Goal: Information Seeking & Learning: Learn about a topic

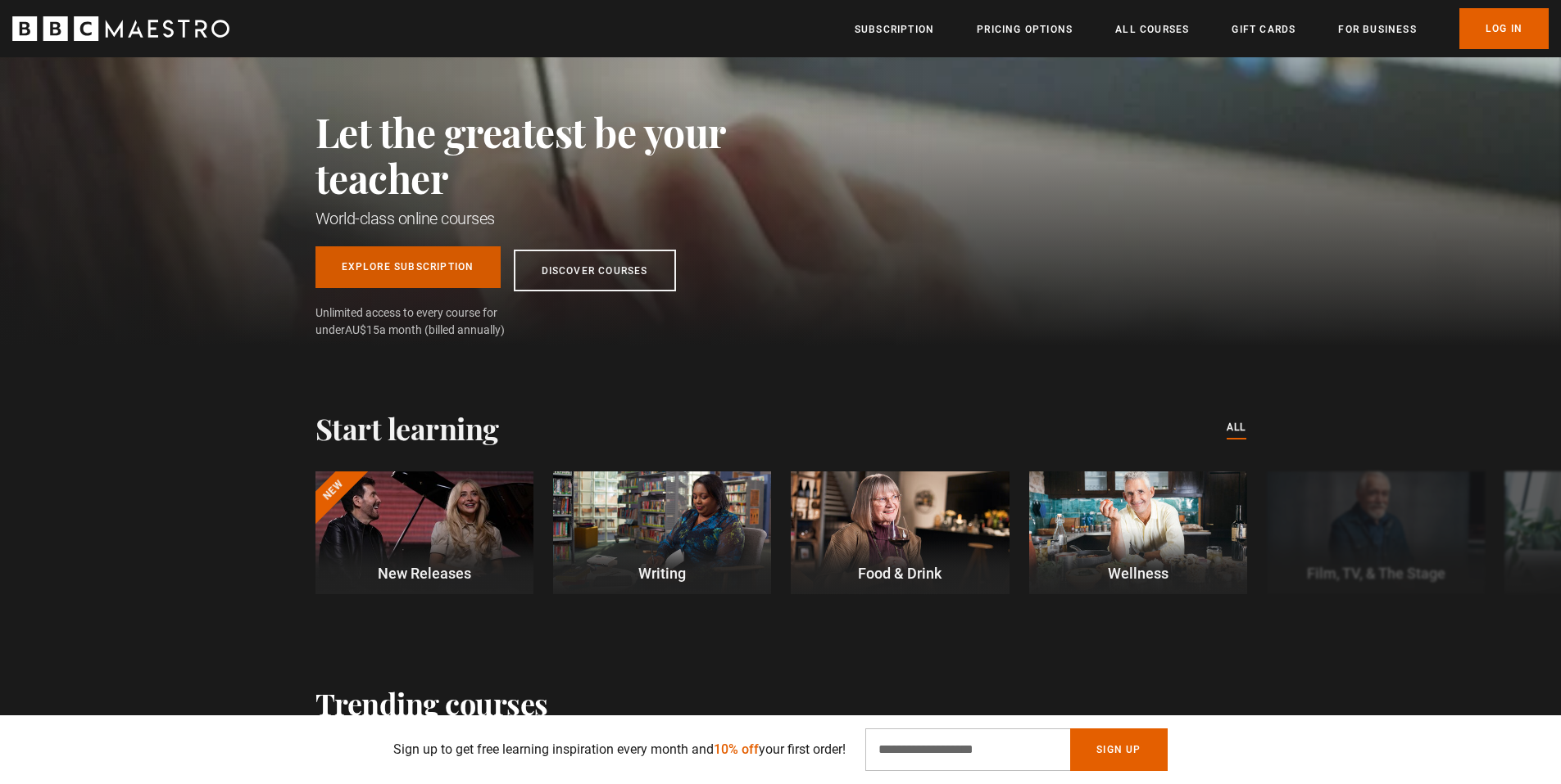
scroll to position [161, 0]
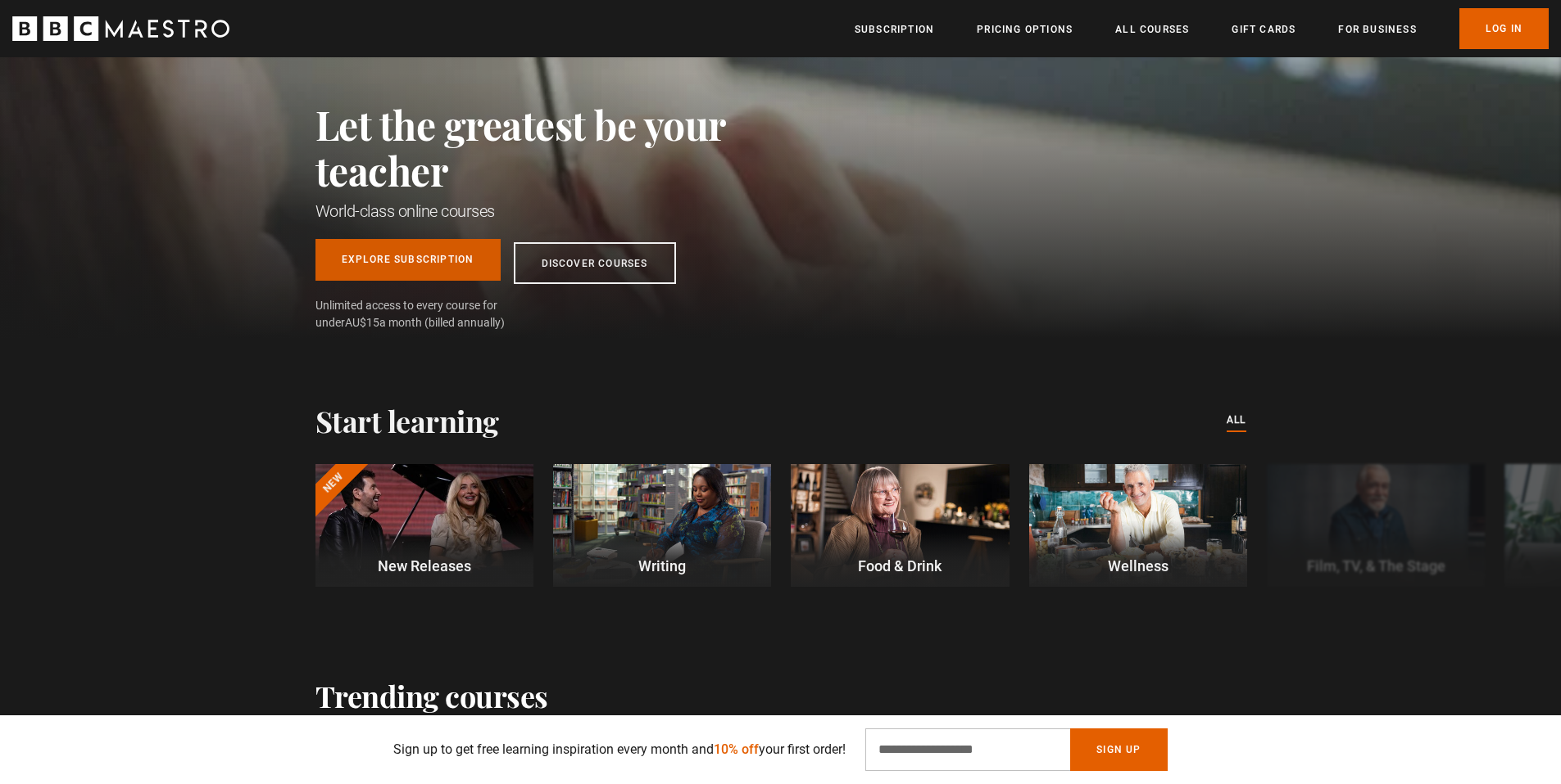
click at [439, 247] on link "Explore Subscription" at bounding box center [408, 260] width 185 height 42
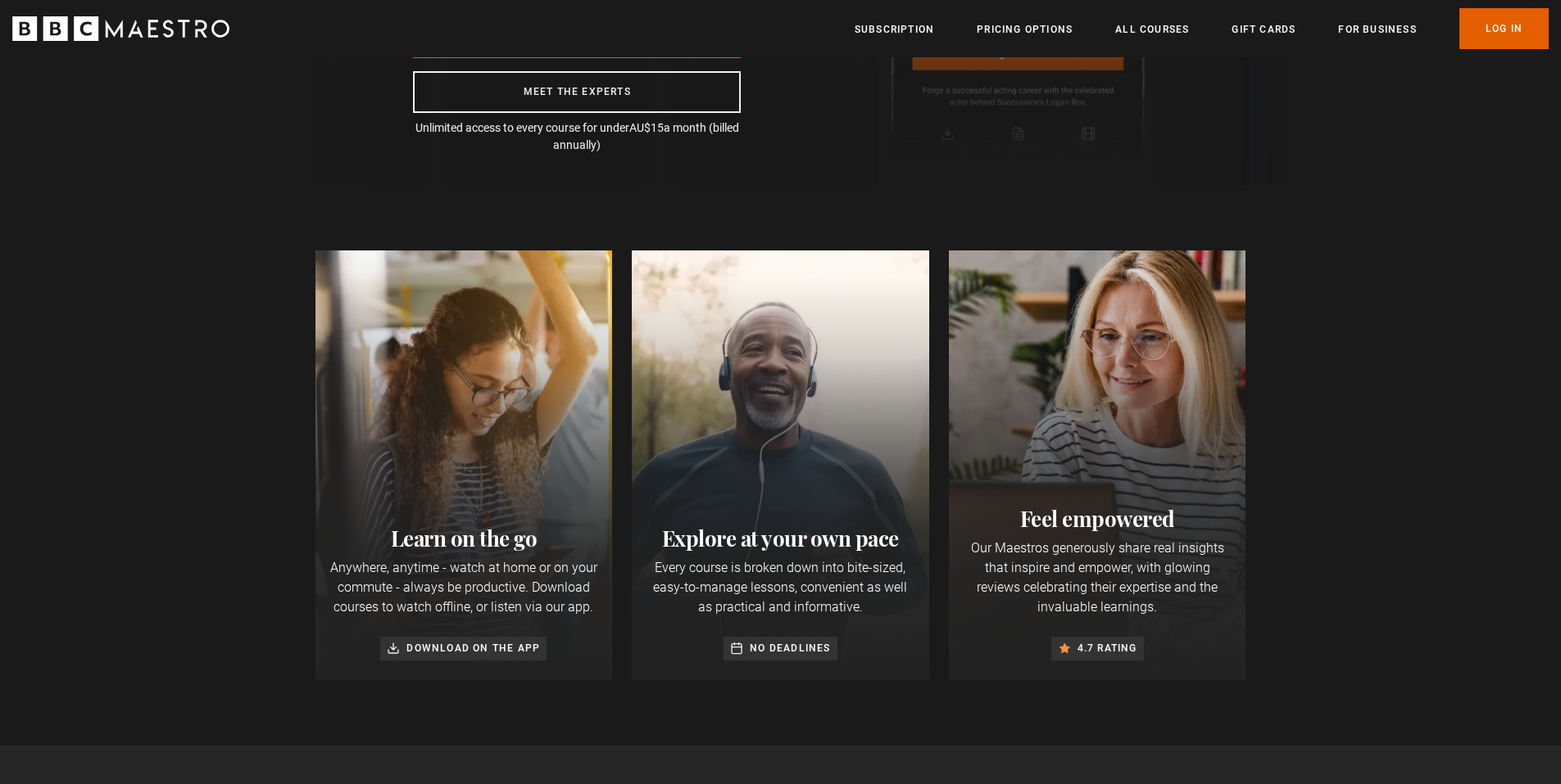
scroll to position [394, 0]
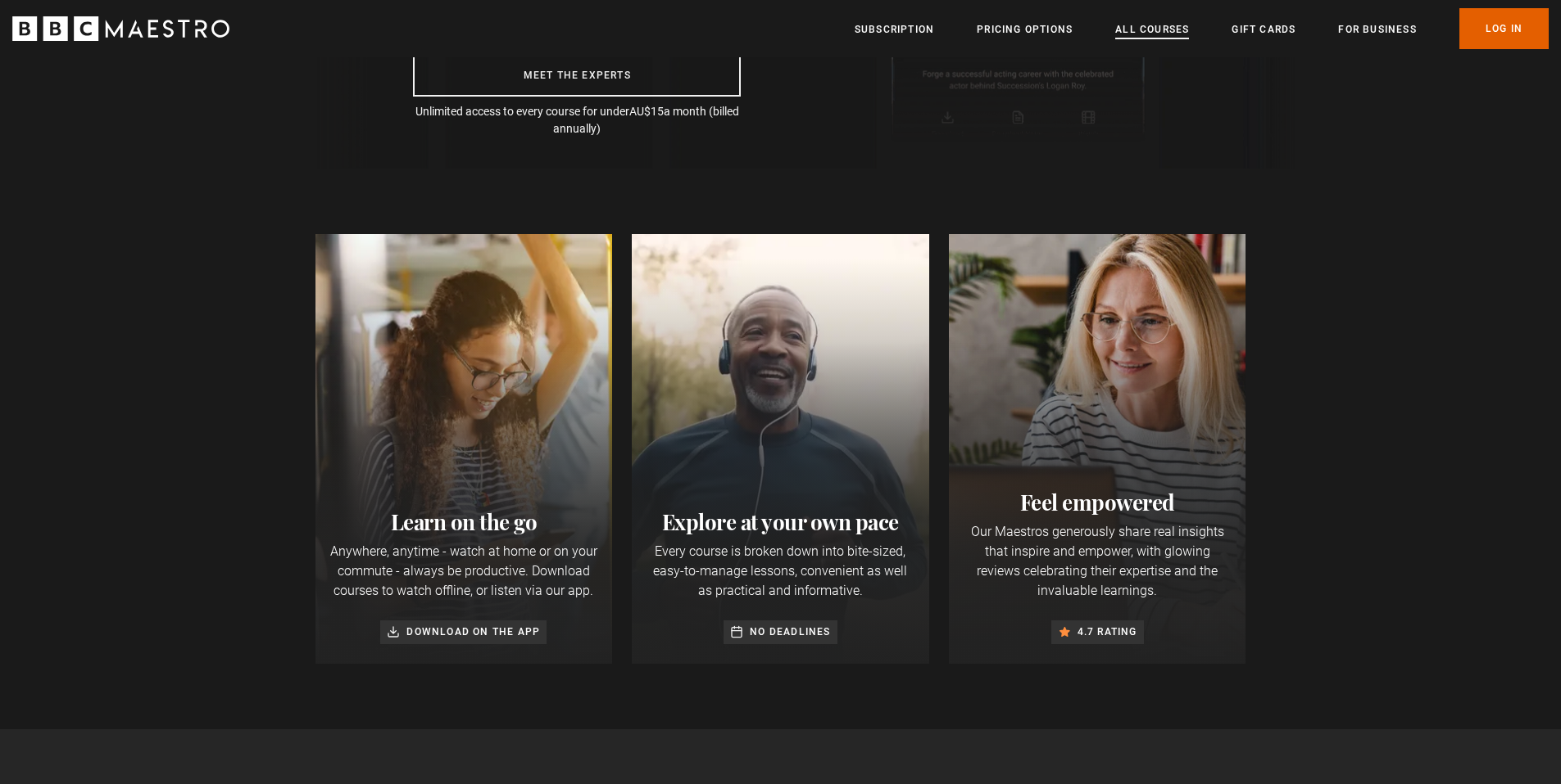
click at [1161, 29] on link "All Courses" at bounding box center [1151, 29] width 74 height 17
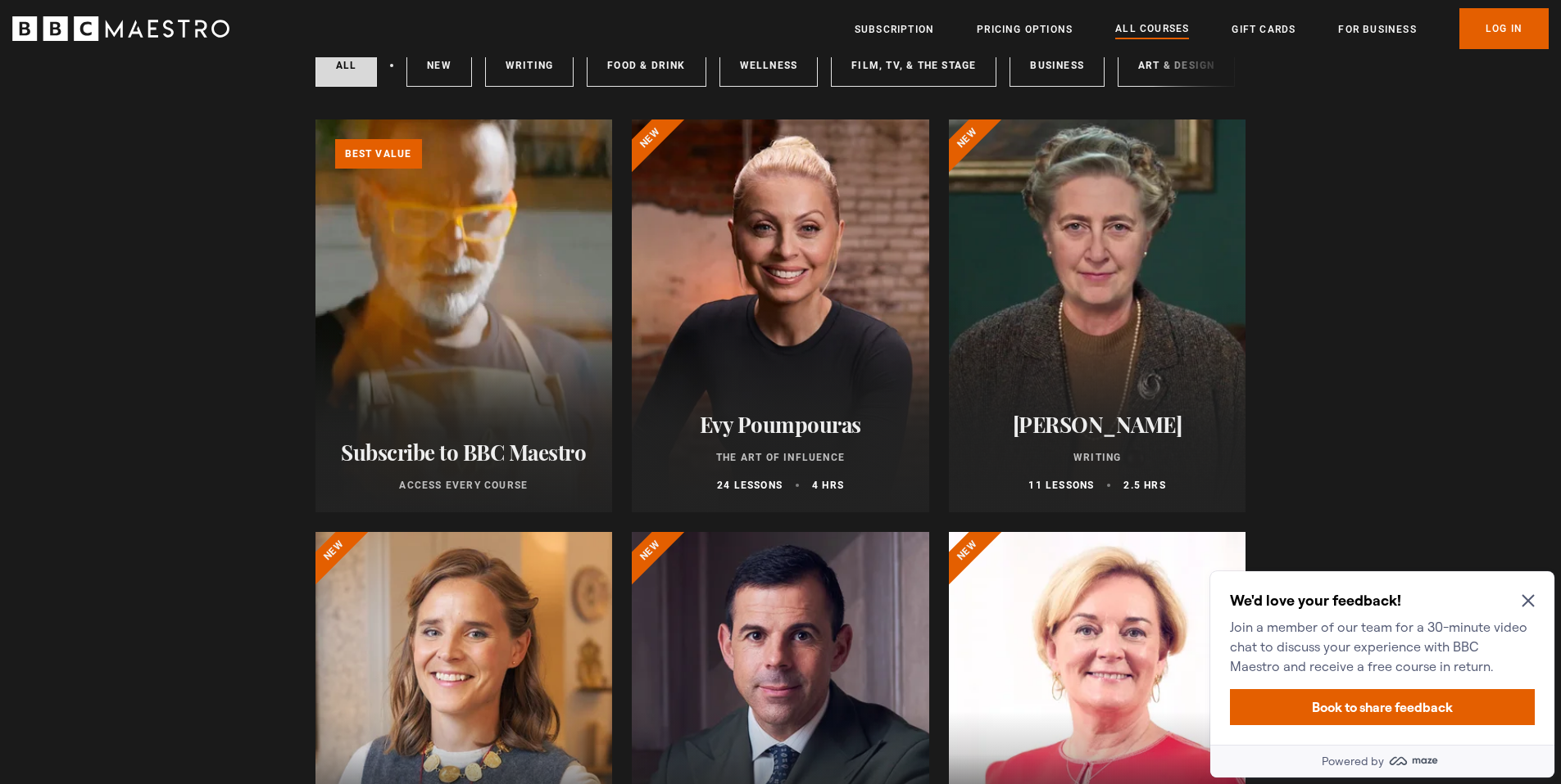
click at [1533, 602] on icon "Close Maze Prompt" at bounding box center [1528, 601] width 13 height 13
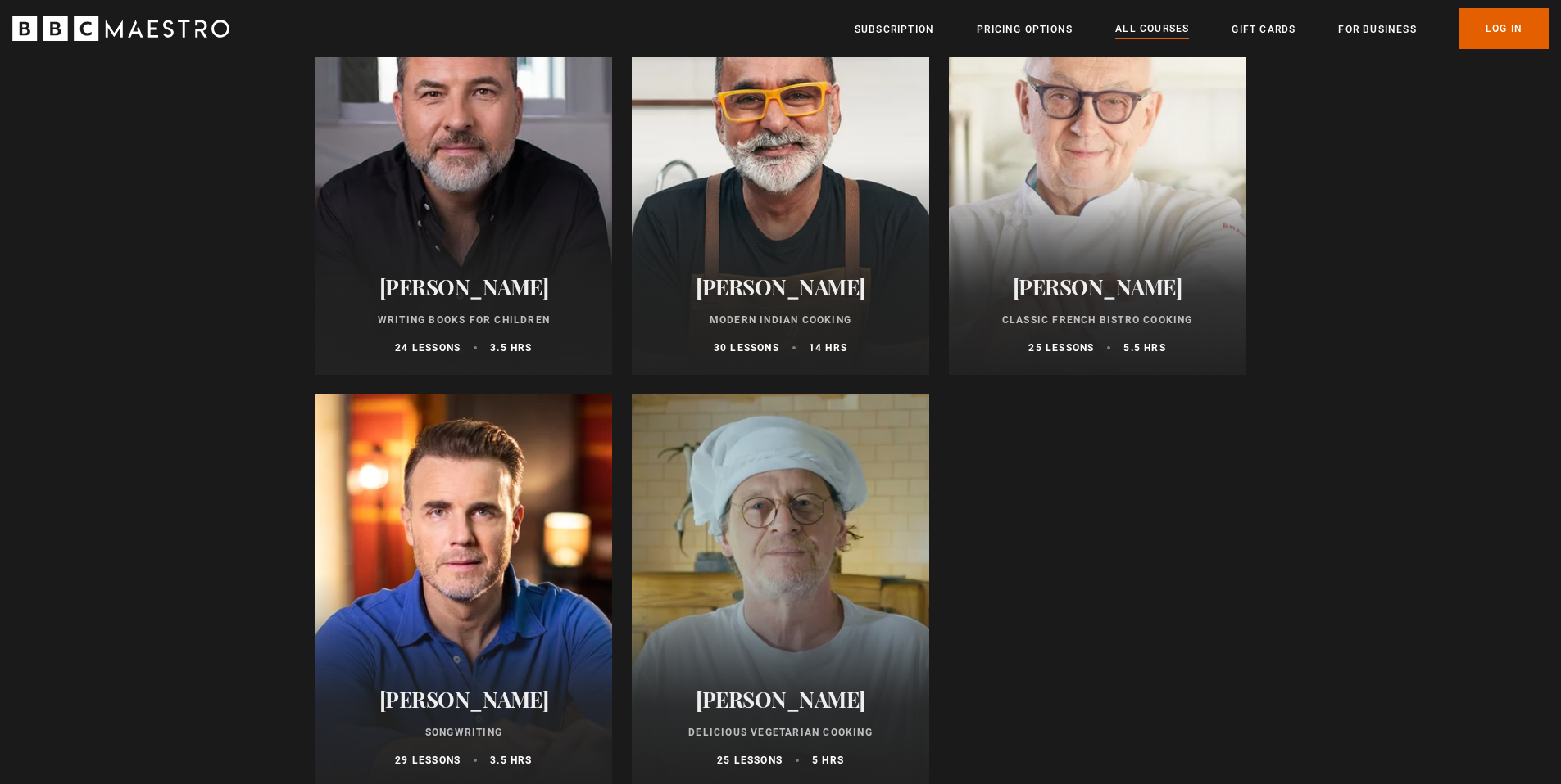
scroll to position [5929, 0]
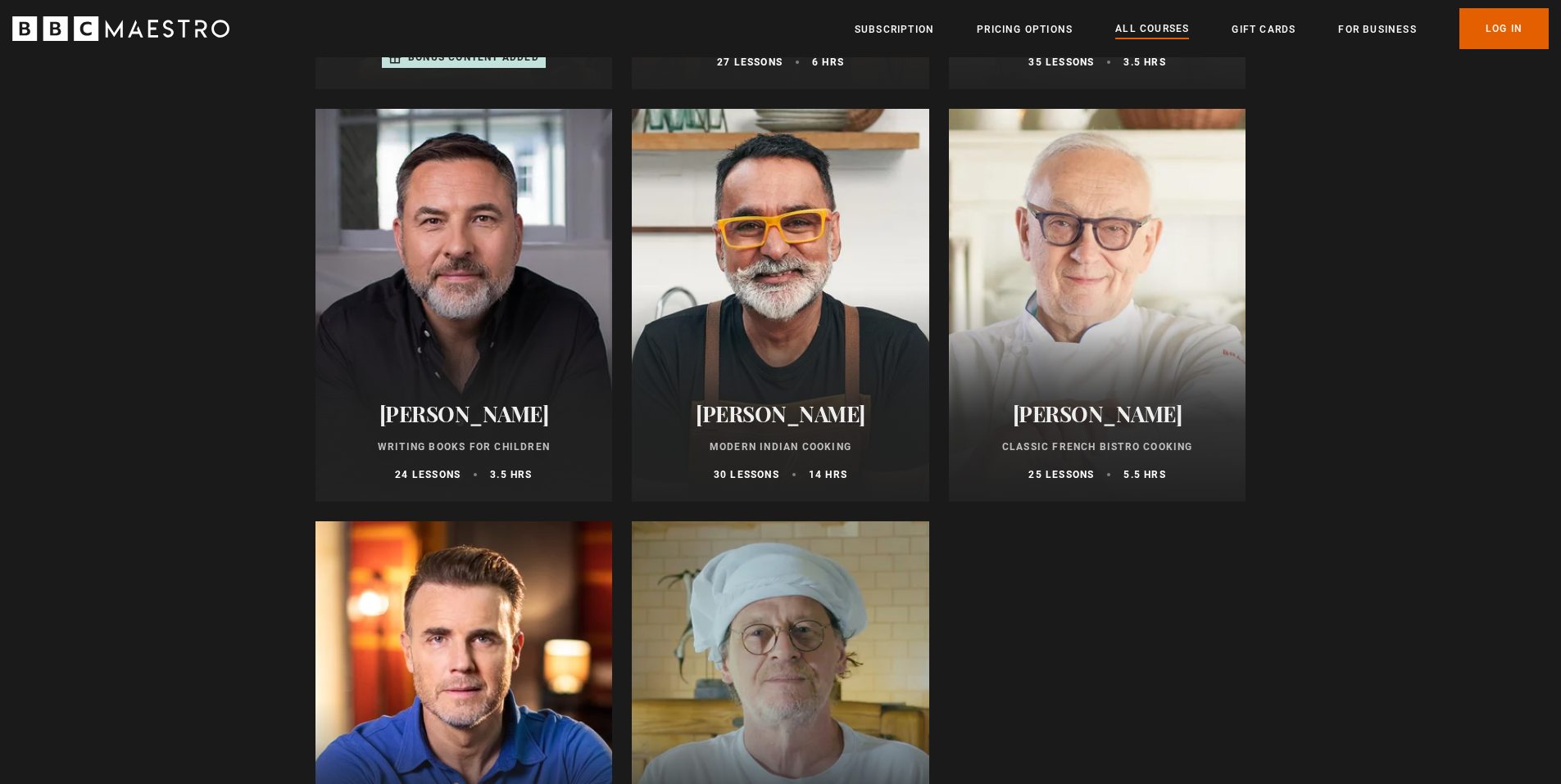
click at [501, 361] on div at bounding box center [464, 305] width 297 height 393
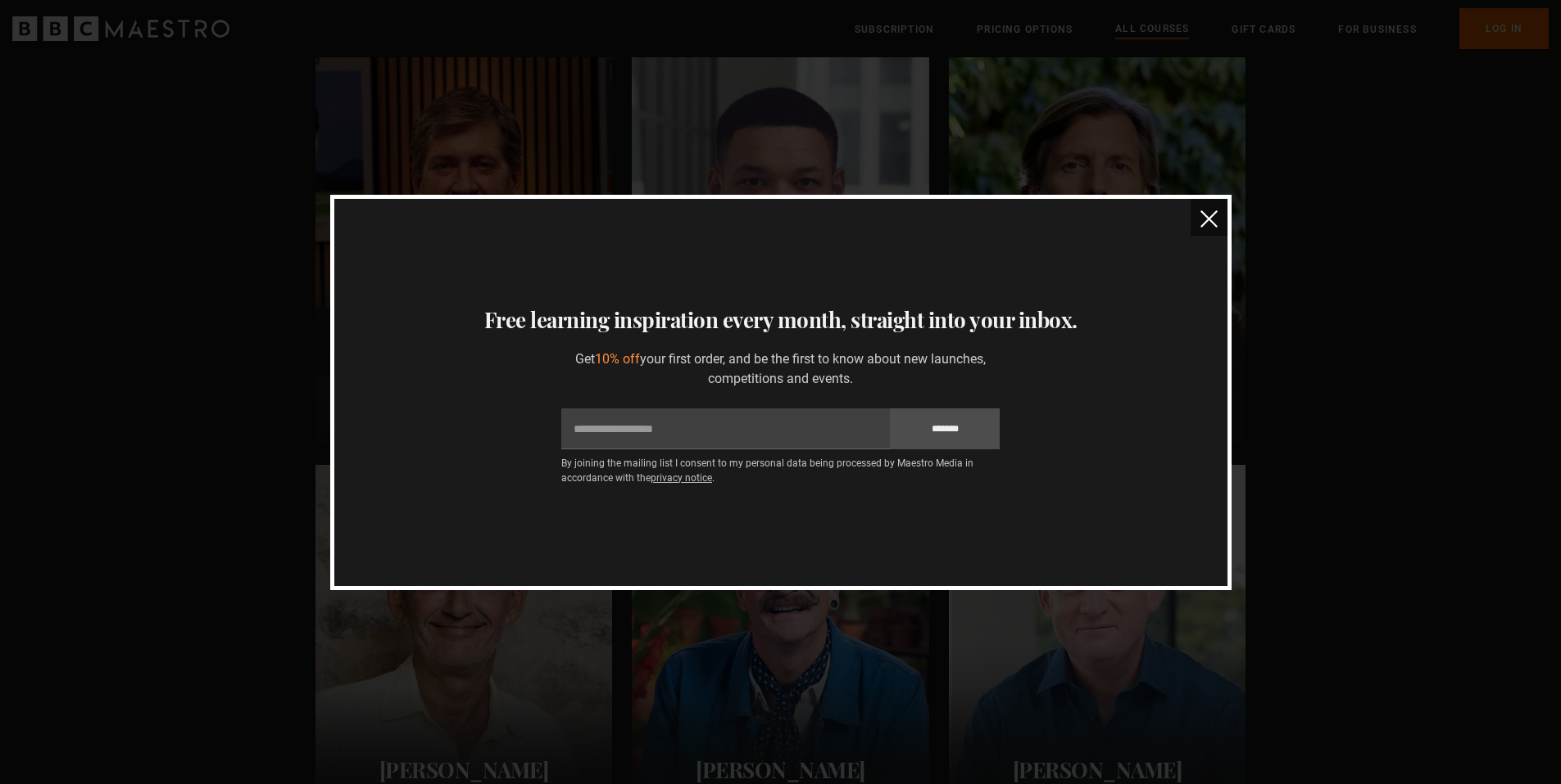
scroll to position [1488, 0]
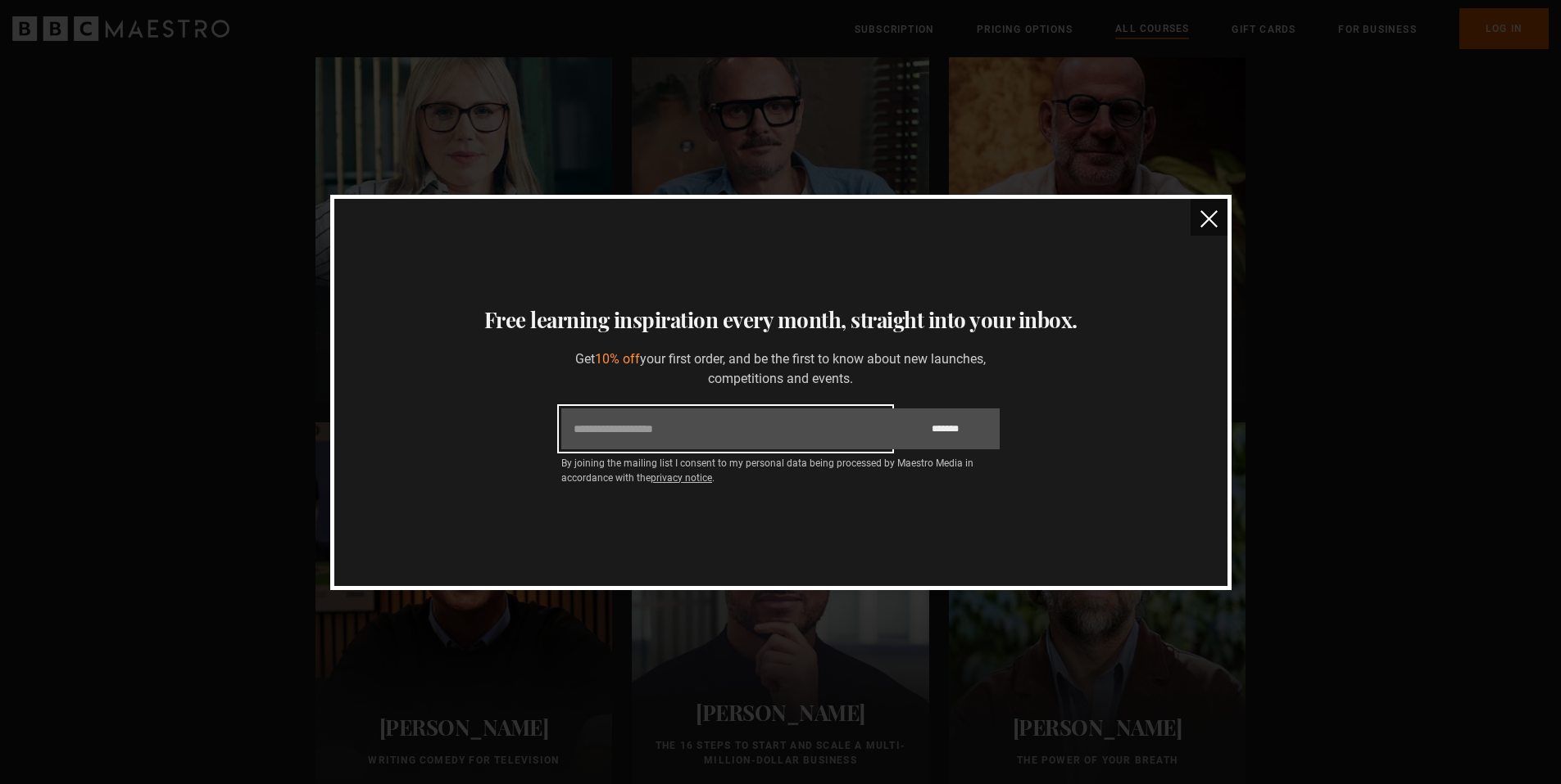
click at [816, 441] on input "Email" at bounding box center [725, 429] width 328 height 41
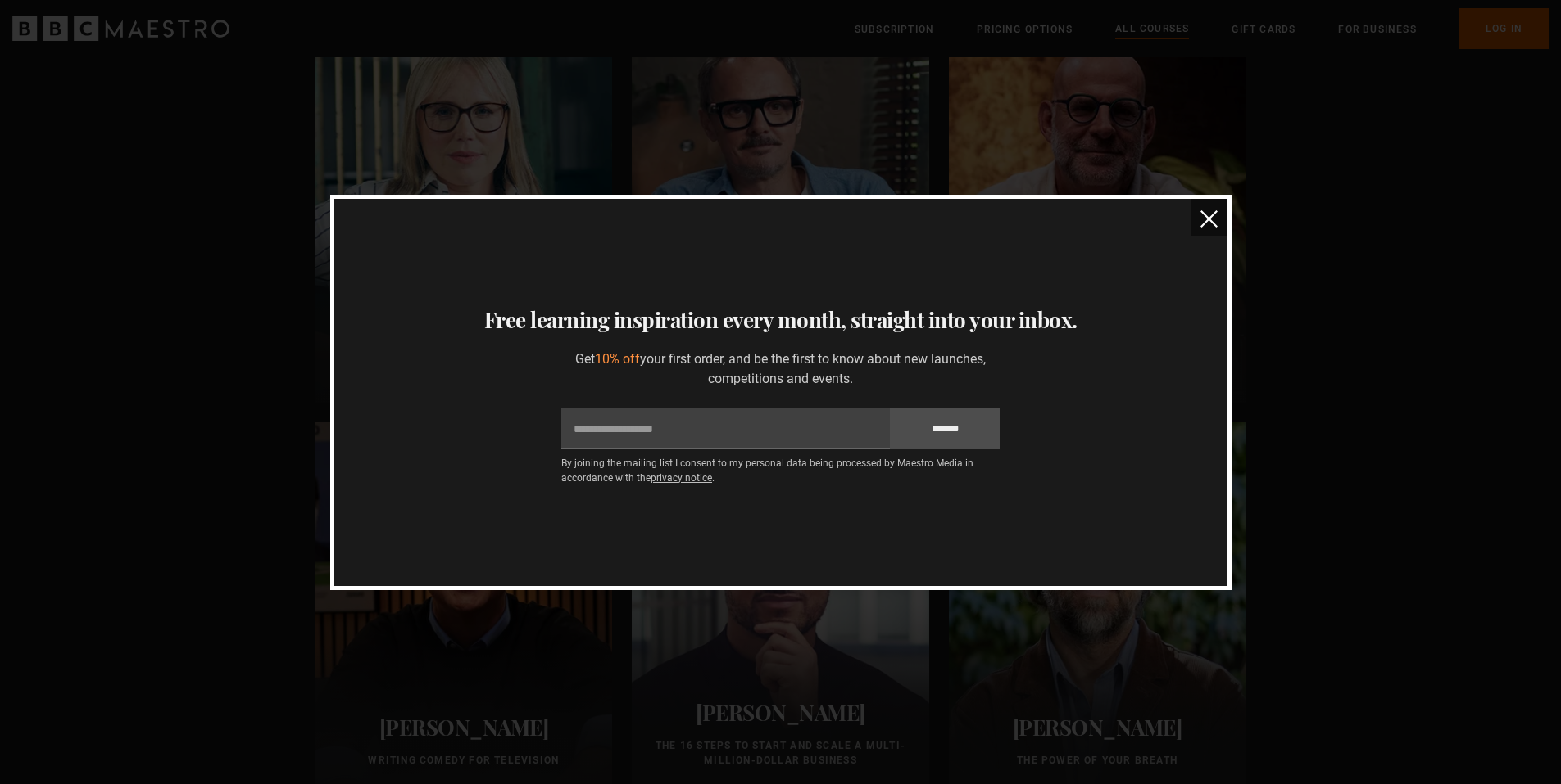
click at [1218, 228] on button "close" at bounding box center [1209, 218] width 37 height 37
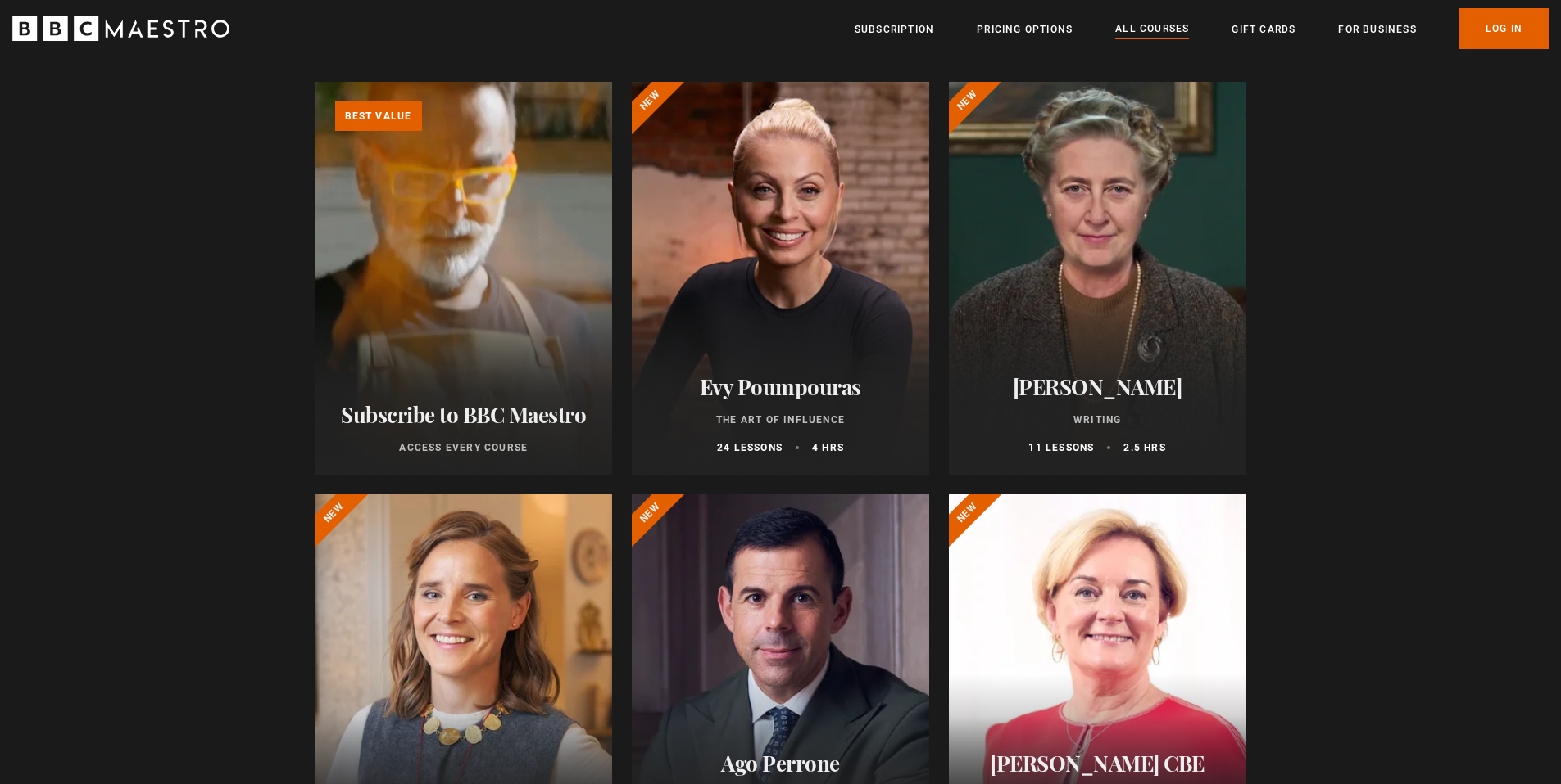
scroll to position [0, 0]
